Goal: Check status

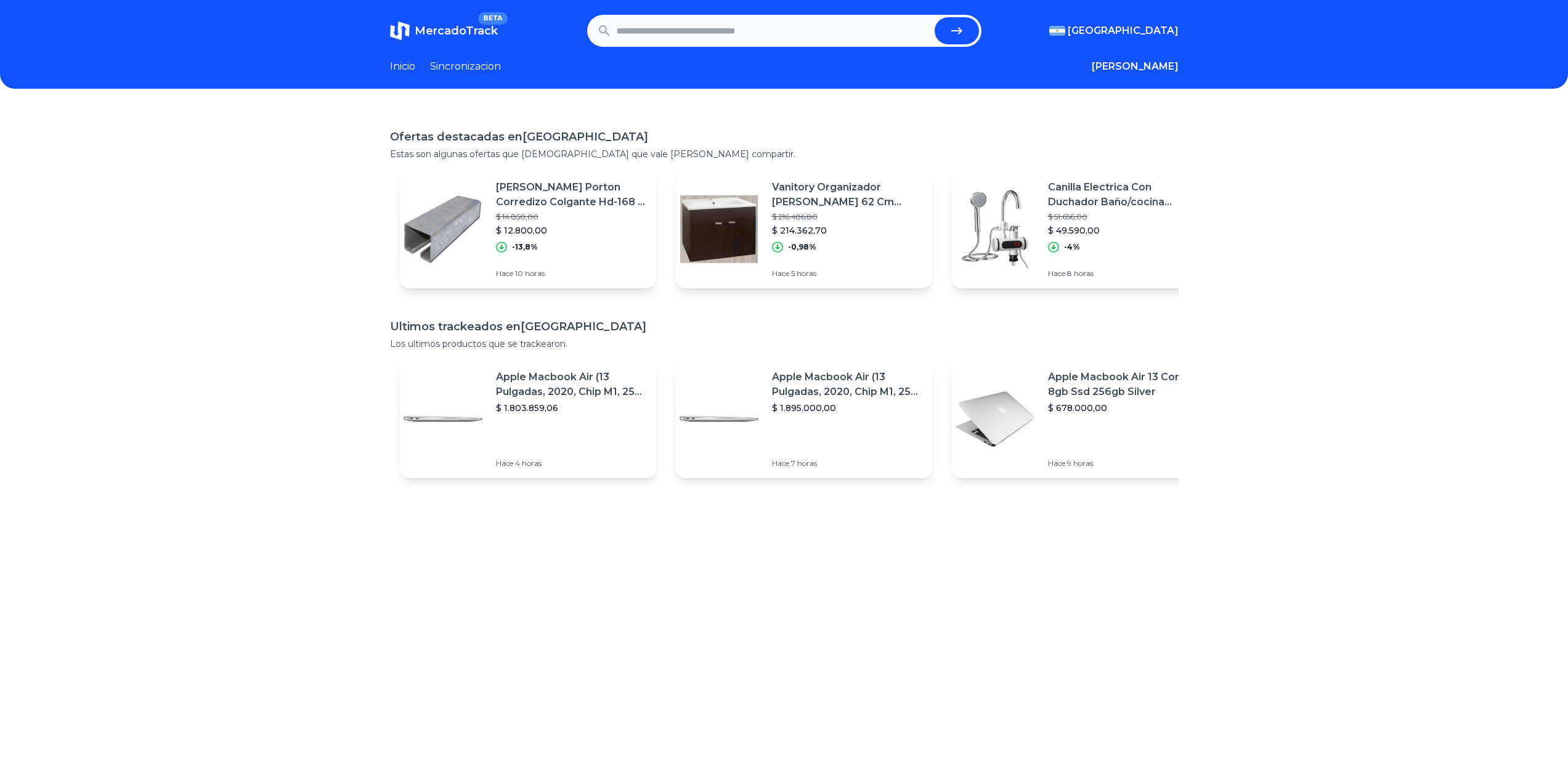
click at [794, 39] on input "text" at bounding box center [773, 31] width 313 height 27
paste input "**********"
click at [953, 26] on button "submit" at bounding box center [957, 31] width 44 height 27
type input "**********"
